Goal: Task Accomplishment & Management: Manage account settings

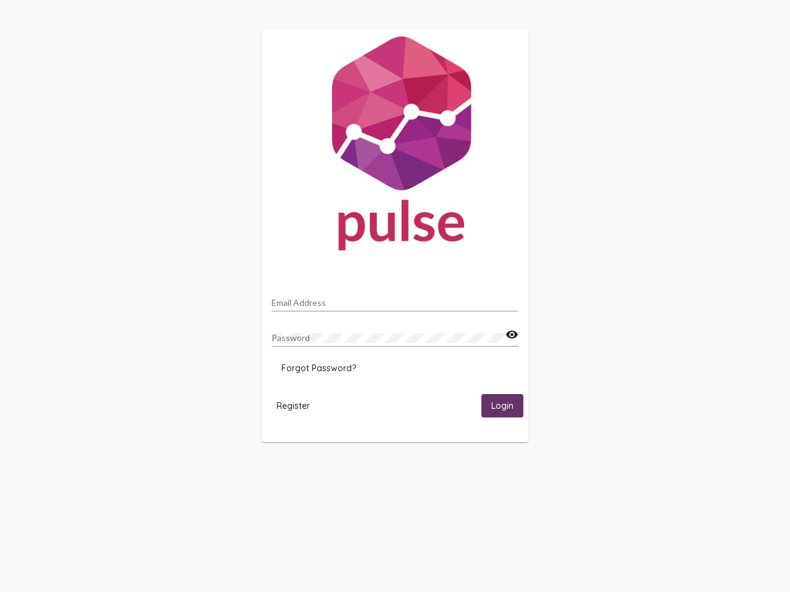
click at [395, 300] on input "Email Address" at bounding box center [395, 303] width 247 height 10
click at [512, 335] on mat-icon "visibility" at bounding box center [511, 335] width 13 height 15
click at [318, 369] on span "Forgot Password?" at bounding box center [318, 368] width 75 height 11
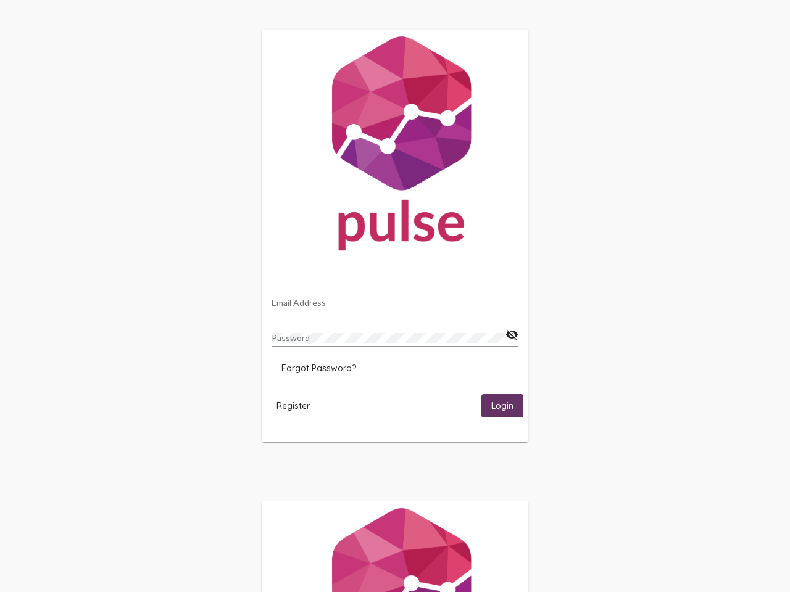
click at [293, 406] on span "Register" at bounding box center [292, 406] width 33 height 11
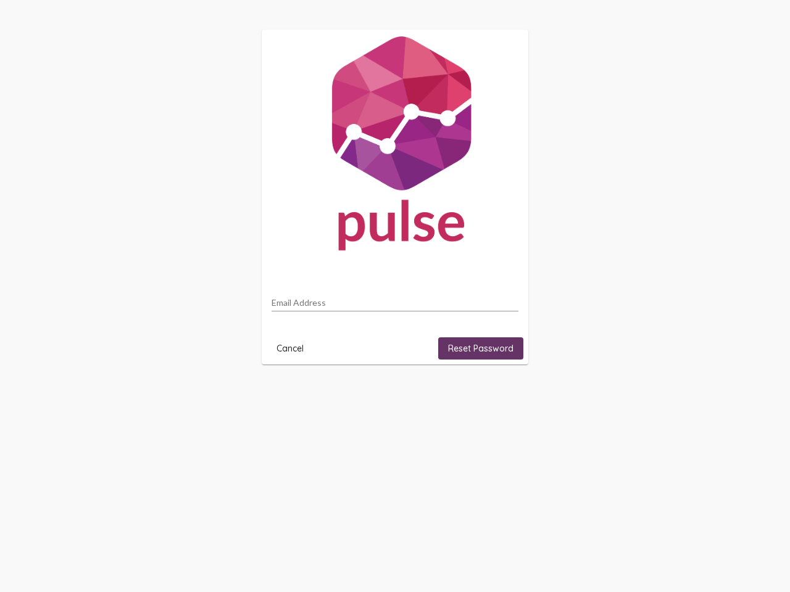
click at [502, 394] on html "Email Address Cancel Reset Password" at bounding box center [395, 197] width 790 height 394
